Goal: Task Accomplishment & Management: Manage account settings

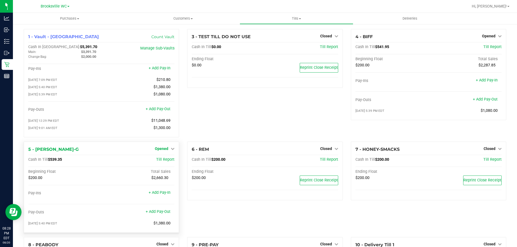
click at [169, 150] on link "Opened" at bounding box center [165, 149] width 20 height 4
click at [166, 161] on link "Close Till" at bounding box center [162, 160] width 15 height 4
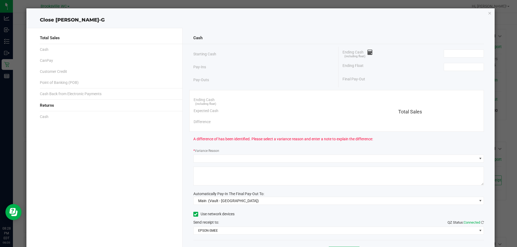
click at [460, 62] on div "Ending Float" at bounding box center [412, 66] width 141 height 13
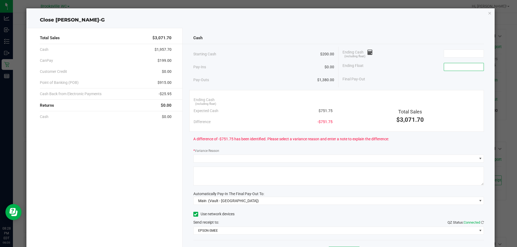
click at [455, 65] on input at bounding box center [464, 67] width 40 height 8
type input "$200.00"
click at [449, 54] on input at bounding box center [464, 54] width 40 height 8
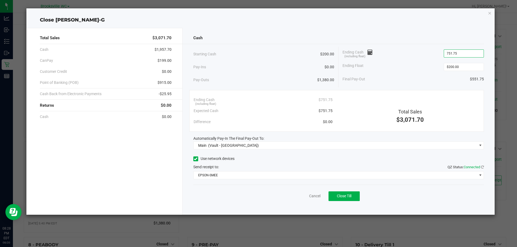
type input "$751.75"
click at [433, 41] on div "Cash" at bounding box center [338, 38] width 291 height 12
click at [344, 196] on span "Close Till" at bounding box center [344, 196] width 15 height 4
click at [488, 13] on icon "button" at bounding box center [490, 13] width 4 height 6
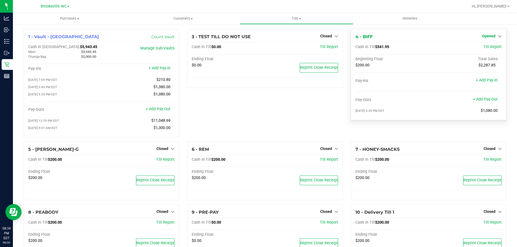
click at [492, 36] on link "Opened" at bounding box center [492, 36] width 20 height 4
click at [490, 48] on link "Close Till" at bounding box center [489, 47] width 15 height 4
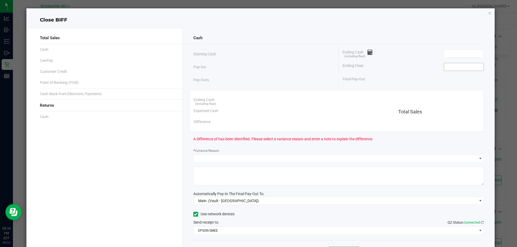
click at [461, 68] on input at bounding box center [464, 67] width 40 height 8
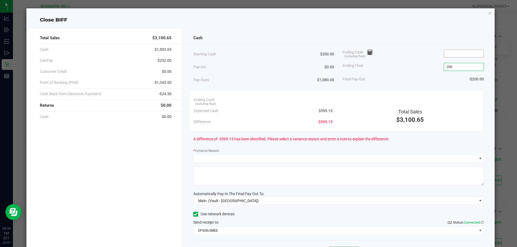
type input "$200.00"
click at [459, 56] on input at bounding box center [464, 54] width 40 height 8
click at [349, 34] on div "Cash" at bounding box center [338, 38] width 291 height 12
click at [457, 53] on input "599.1" at bounding box center [464, 54] width 40 height 8
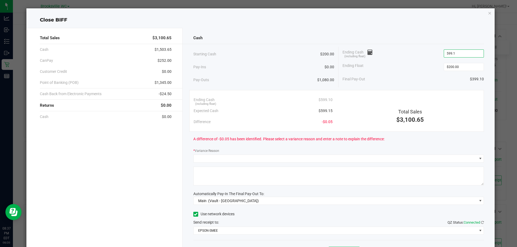
click at [457, 53] on input "599.1" at bounding box center [464, 54] width 40 height 8
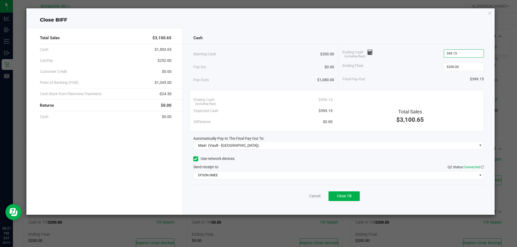
type input "$599.15"
click at [461, 34] on div "Cash" at bounding box center [338, 38] width 291 height 12
click at [344, 198] on span "Close Till" at bounding box center [344, 196] width 15 height 4
click at [489, 14] on icon "button" at bounding box center [490, 13] width 4 height 6
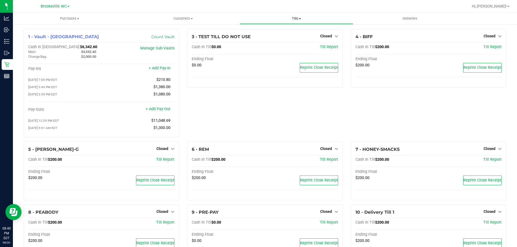
click at [295, 17] on span "Tills" at bounding box center [296, 18] width 113 height 5
click at [287, 39] on span "Reconcile e-payments" at bounding box center [267, 39] width 54 height 5
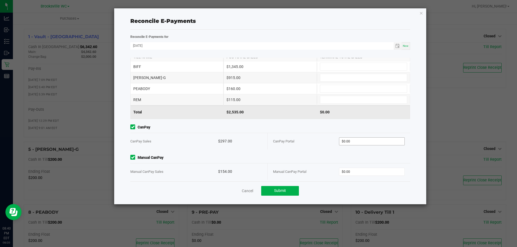
scroll to position [17, 0]
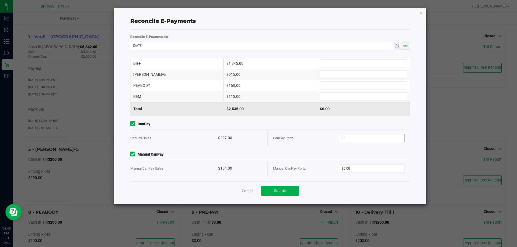
click at [353, 136] on input "0" at bounding box center [371, 139] width 65 height 8
paste input "297"
type input "$297.00"
click at [362, 175] on div "Manual CanPay Portal $0.00" at bounding box center [339, 168] width 132 height 16
click at [359, 169] on input "0" at bounding box center [371, 169] width 65 height 8
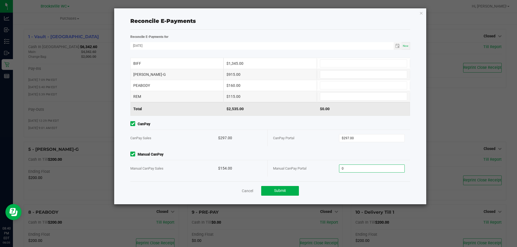
paste input "154"
type input "$154.00"
click at [256, 145] on div "$297.00" at bounding box center [240, 138] width 44 height 16
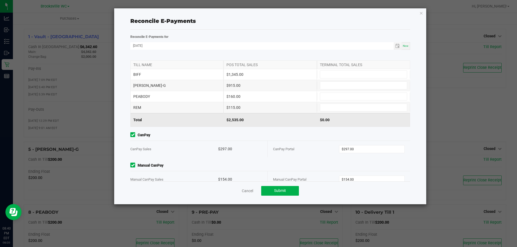
scroll to position [0, 0]
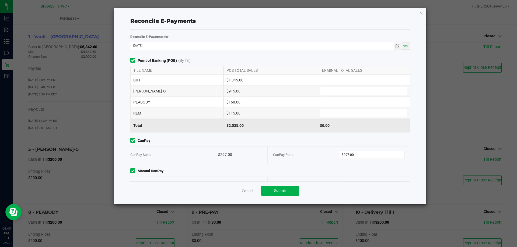
click at [328, 77] on input at bounding box center [363, 80] width 87 height 8
type input "$1,345.00"
click at [325, 89] on input at bounding box center [363, 91] width 87 height 8
type input "$915.00"
click at [327, 114] on input at bounding box center [363, 114] width 87 height 8
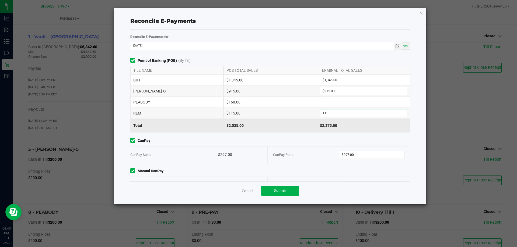
type input "$115.00"
click at [327, 101] on input at bounding box center [363, 103] width 87 height 8
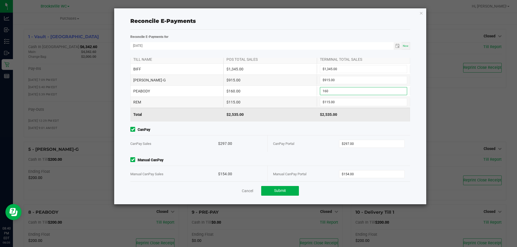
scroll to position [17, 0]
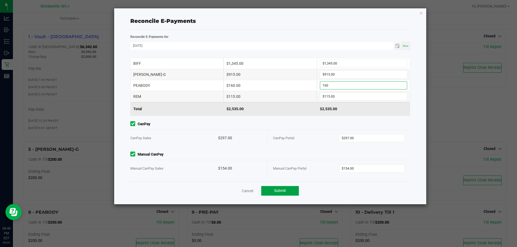
type input "$160.00"
click at [275, 190] on span "Submit" at bounding box center [280, 191] width 12 height 4
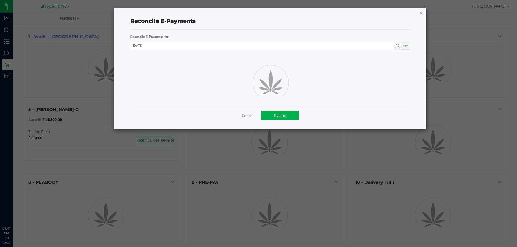
click at [421, 13] on icon "button" at bounding box center [421, 13] width 4 height 6
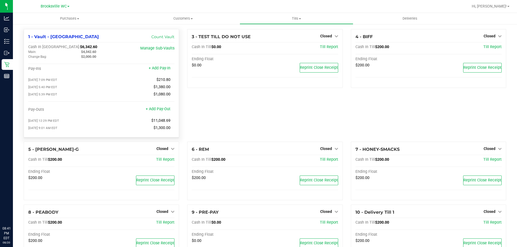
click at [91, 50] on div "$4,342.60" at bounding box center [103, 52] width 53 height 5
click at [90, 53] on span "$4,342.60" at bounding box center [88, 52] width 15 height 4
copy span "4,342.60"
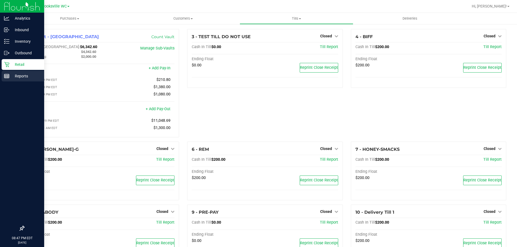
click at [12, 75] on p "Reports" at bounding box center [25, 76] width 32 height 6
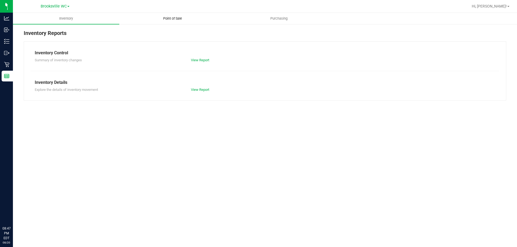
click at [165, 16] on span "Point of Sale" at bounding box center [172, 18] width 33 height 5
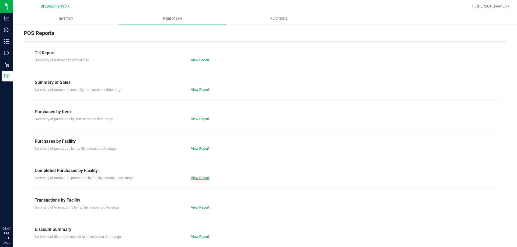
click at [205, 177] on link "View Report" at bounding box center [200, 178] width 18 height 4
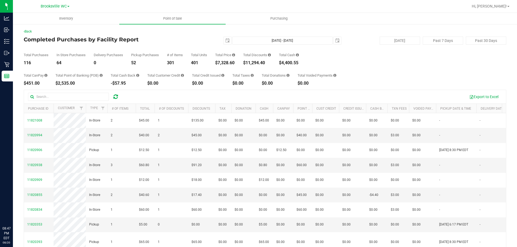
click at [230, 61] on div "$7,328.60" at bounding box center [225, 63] width 20 height 4
copy div "7,328.60"
click at [258, 61] on div "$11,294.40" at bounding box center [257, 63] width 28 height 4
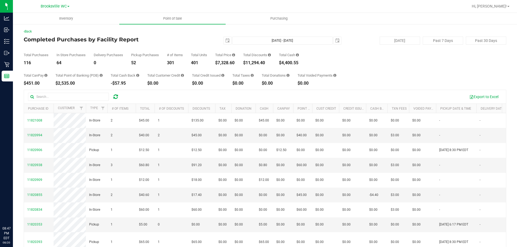
copy div "11,294.40"
click at [30, 64] on div "116" at bounding box center [36, 63] width 25 height 4
click at [28, 63] on div "116" at bounding box center [36, 63] width 25 height 4
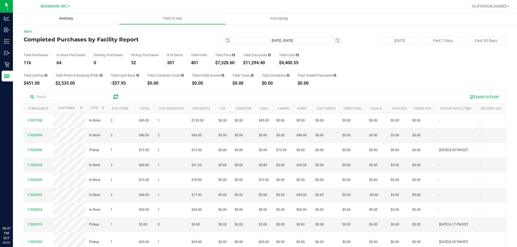
copy div "116"
click at [199, 37] on div "2025-08-20 Aug 20, 2025 - Aug 20, 2025 2025-08-20" at bounding box center [262, 41] width 165 height 8
click at [429, 41] on button "Past 7 Days" at bounding box center [443, 41] width 40 height 8
type input "2025-08-13"
type input "Aug 13, 2025 - Aug 20, 2025"
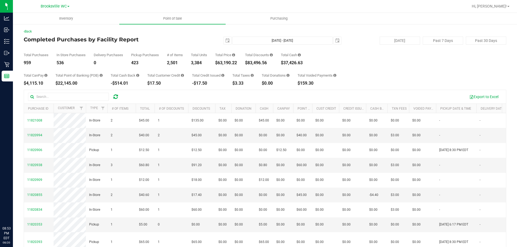
click at [226, 63] on div "$63,190.22" at bounding box center [226, 63] width 22 height 4
copy div "63,190.22"
click at [487, 40] on button "Past 30 Days" at bounding box center [486, 41] width 40 height 8
type input "2025-07-21"
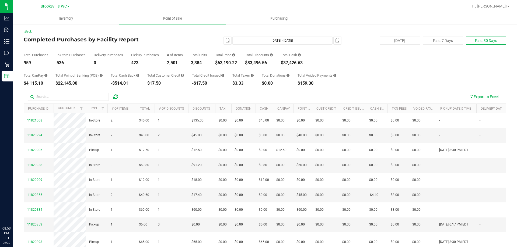
type input "Jul 21, 2025 - Aug 20, 2025"
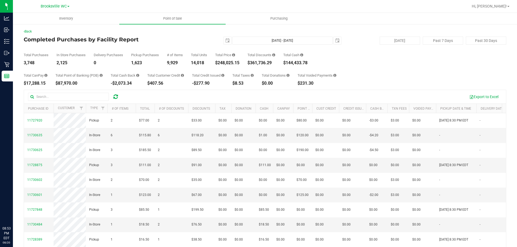
click at [230, 64] on div "$248,025.15" at bounding box center [227, 63] width 24 height 4
copy div "248,025.15"
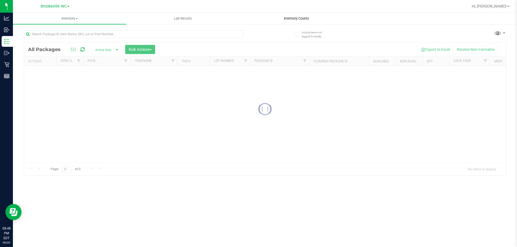
click at [301, 19] on span "Inventory Counts" at bounding box center [296, 18] width 40 height 5
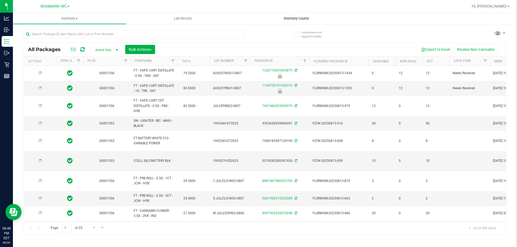
type input "[DATE]"
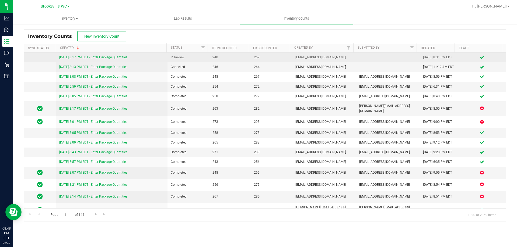
click at [117, 57] on link "[DATE] 8:17 PM EDT - Enter Package Quantities" at bounding box center [93, 57] width 68 height 4
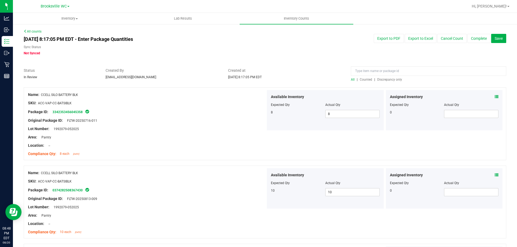
click at [381, 80] on span "Discrepancy only" at bounding box center [389, 80] width 25 height 4
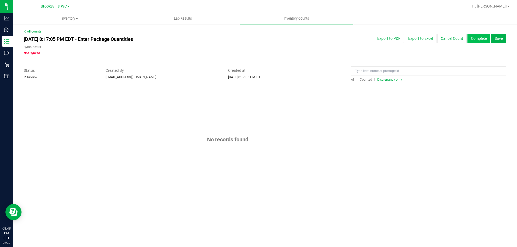
click at [474, 41] on button "Complete" at bounding box center [478, 38] width 23 height 9
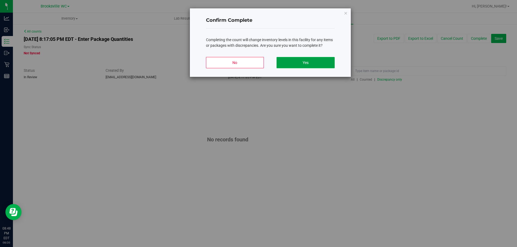
click at [307, 61] on button "Yes" at bounding box center [305, 62] width 58 height 11
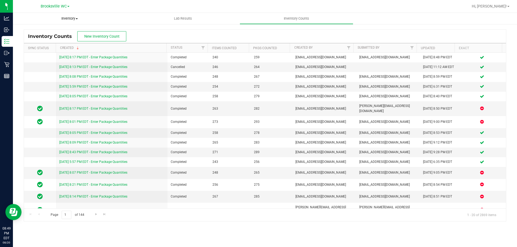
click at [70, 17] on span "Inventory" at bounding box center [69, 18] width 113 height 5
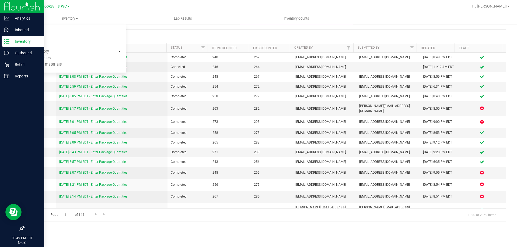
click at [5, 45] on div "Inventory" at bounding box center [23, 41] width 43 height 11
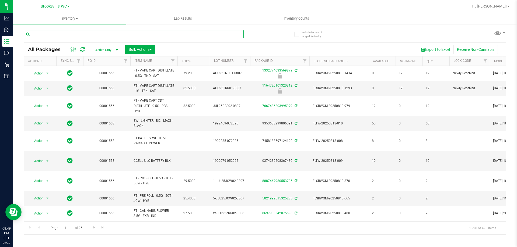
click at [79, 34] on input "text" at bounding box center [134, 34] width 220 height 8
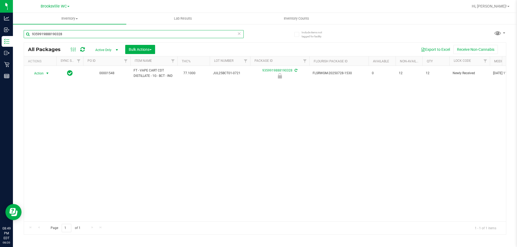
type input "9359919888190328"
click at [45, 73] on span "select" at bounding box center [47, 74] width 7 height 8
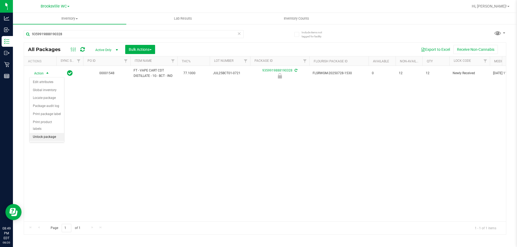
click at [45, 133] on li "Unlock package" at bounding box center [47, 137] width 34 height 8
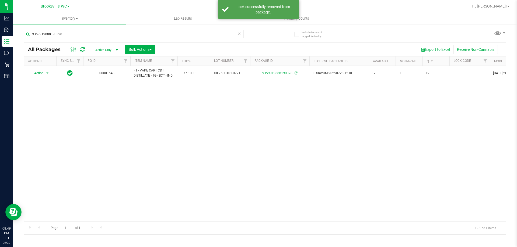
click at [240, 35] on icon at bounding box center [239, 33] width 4 height 6
